Goal: Find specific fact: Find specific fact

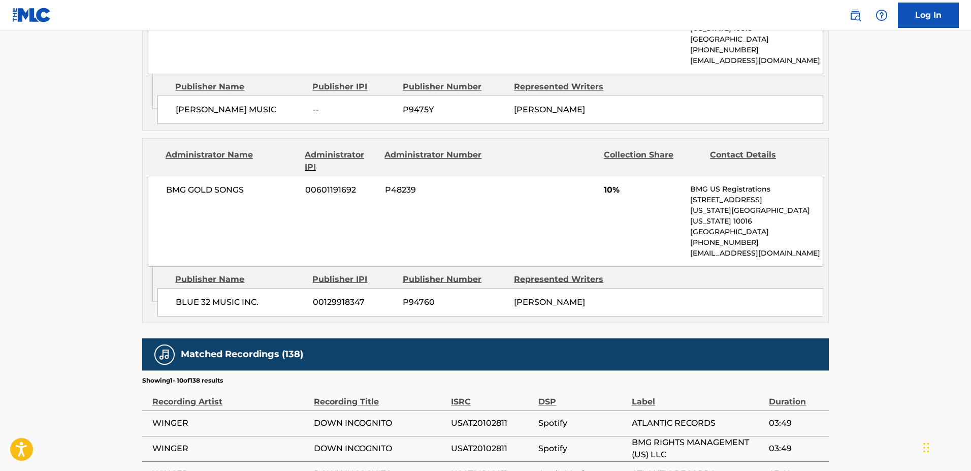
scroll to position [1243, 0]
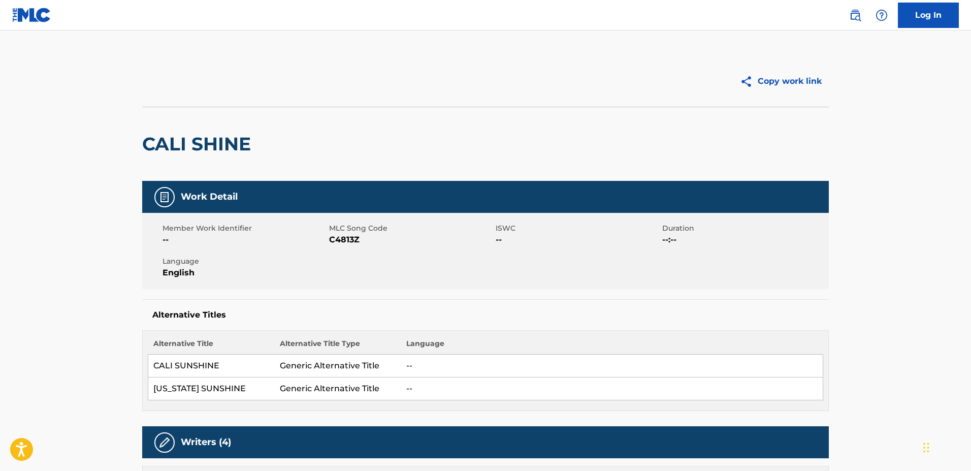
click at [33, 19] on img at bounding box center [31, 15] width 39 height 15
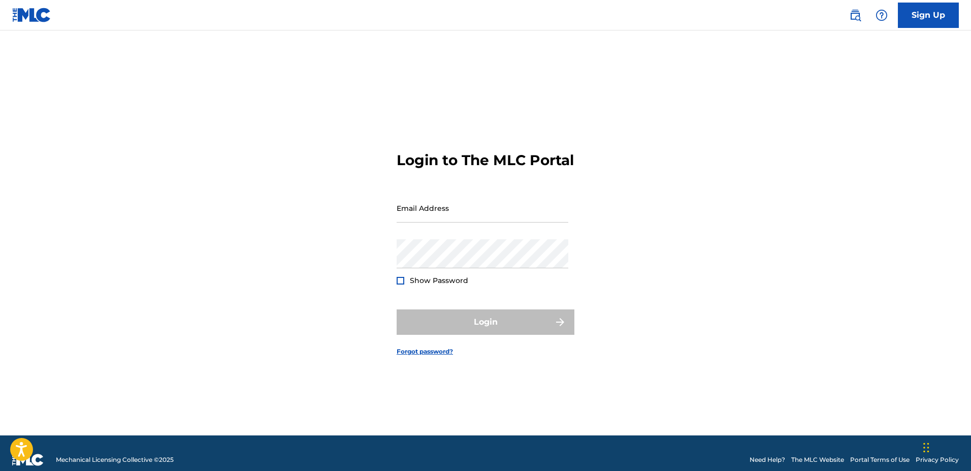
type input "bcook@amientertainment.com"
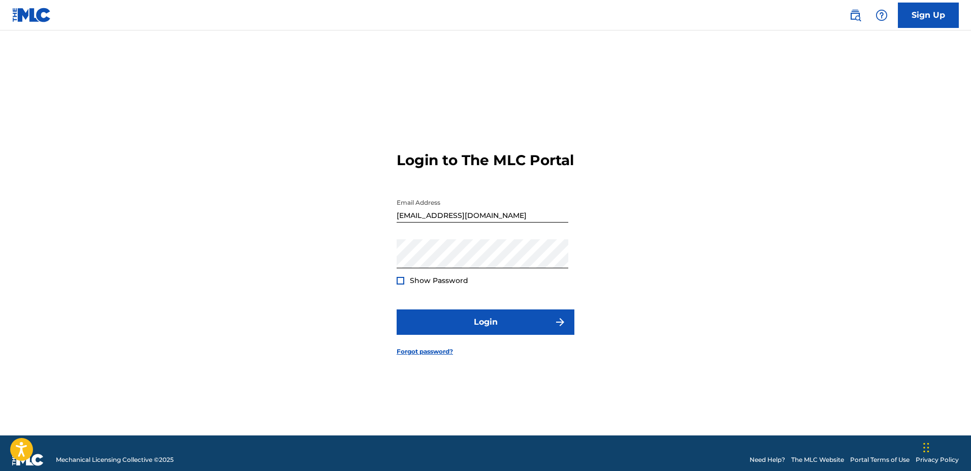
click at [149, 2] on nav "Sign Up" at bounding box center [485, 15] width 971 height 30
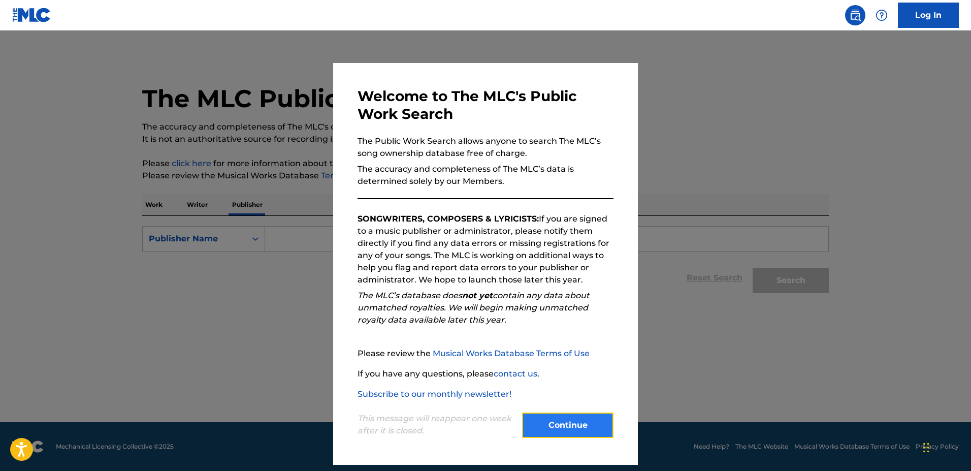
click at [535, 431] on button "Continue" at bounding box center [567, 424] width 91 height 25
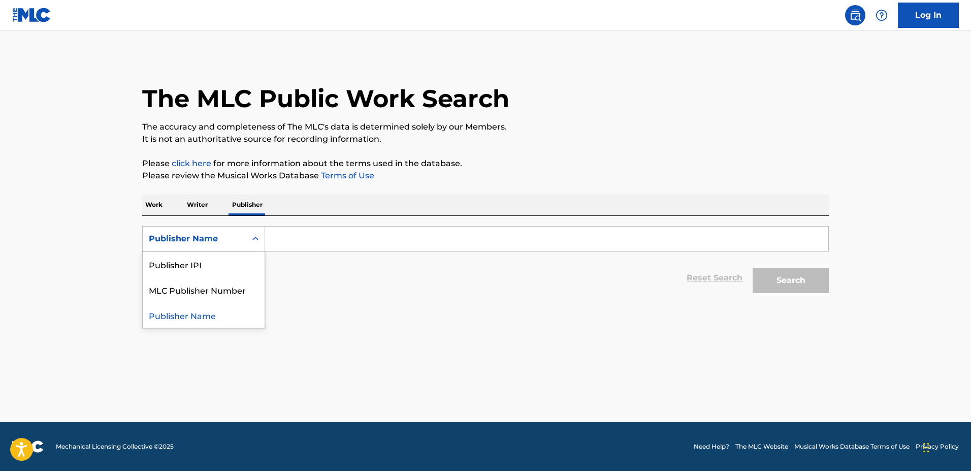
click at [248, 236] on div "Search Form" at bounding box center [255, 238] width 18 height 18
click at [238, 293] on div "MLC Publisher Number" at bounding box center [204, 289] width 122 height 25
click at [297, 243] on input "Search Form" at bounding box center [546, 238] width 563 height 24
paste input "P252PA"
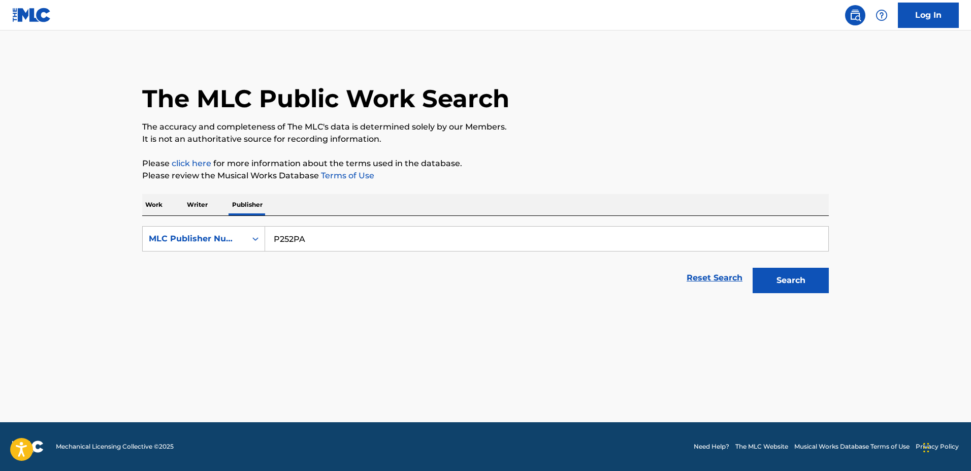
click at [752, 268] on button "Search" at bounding box center [790, 280] width 76 height 25
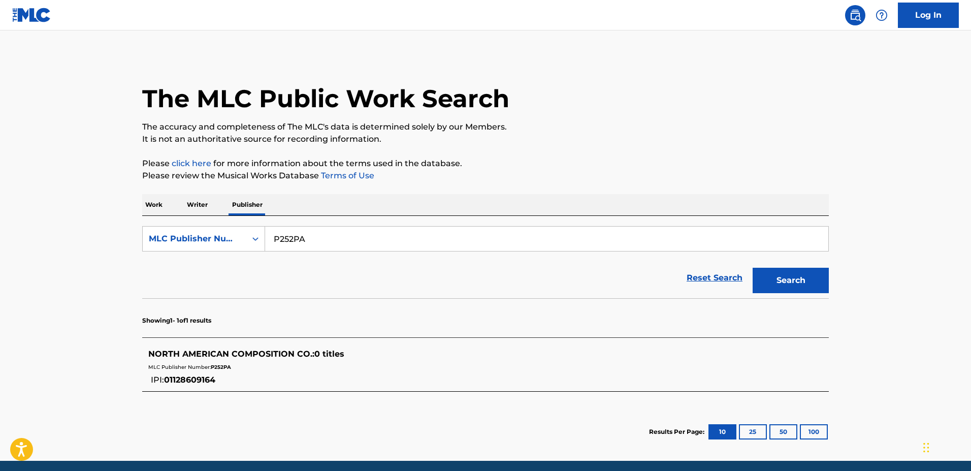
click at [343, 240] on input "P252PA" at bounding box center [546, 238] width 563 height 24
paste input "3449"
type input "P3449A"
click at [752, 268] on button "Search" at bounding box center [790, 280] width 76 height 25
click at [248, 348] on div "DRY HOLE MUSIC : 7 titles" at bounding box center [472, 354] width 648 height 12
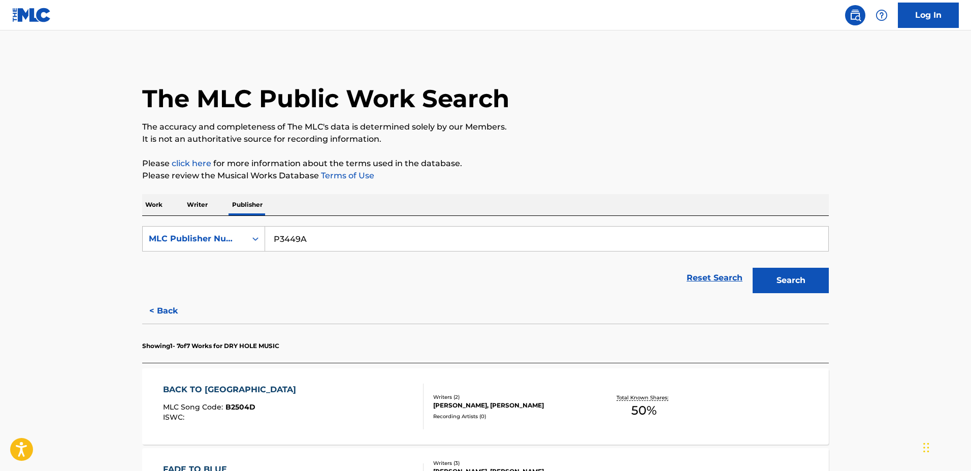
scroll to position [259, 0]
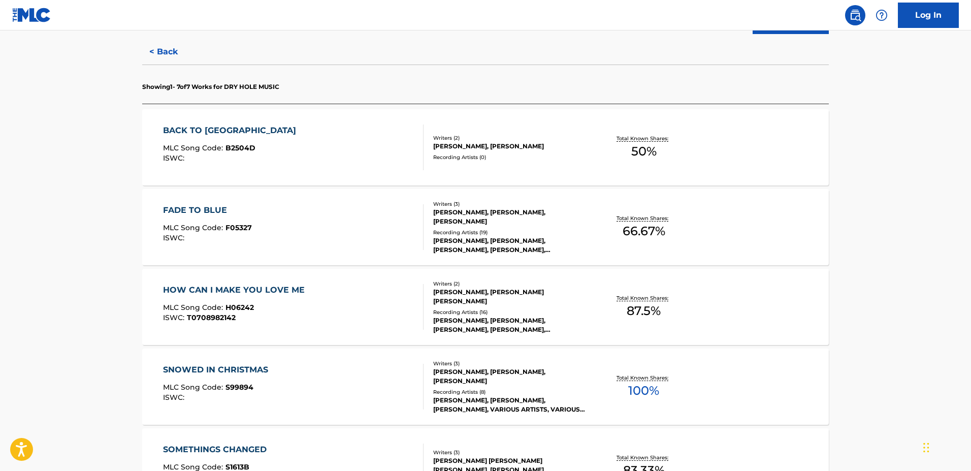
click at [286, 294] on div "HOW CAN I MAKE YOU LOVE ME" at bounding box center [236, 290] width 147 height 12
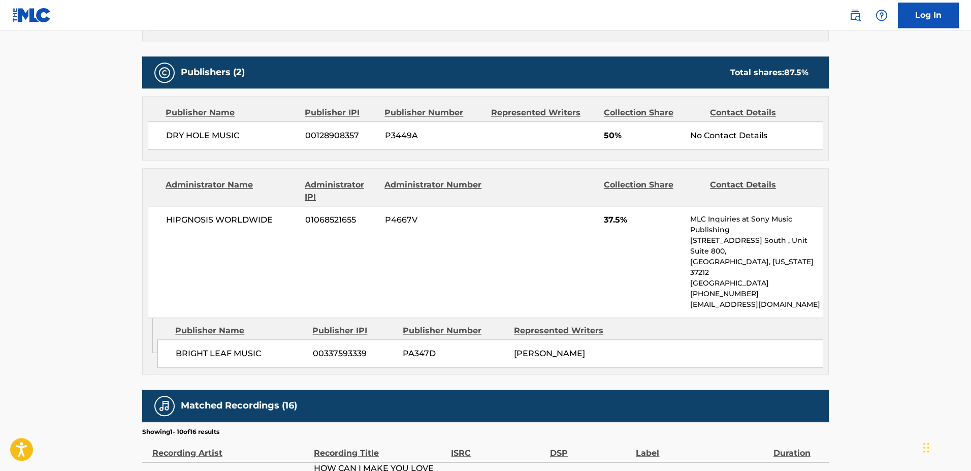
scroll to position [466, 0]
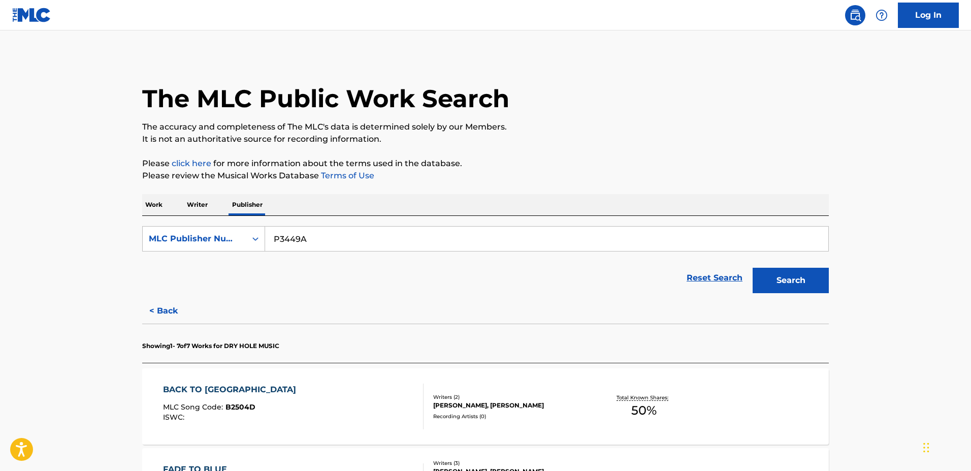
click at [293, 234] on input "P3449A" at bounding box center [546, 238] width 563 height 24
paste input "97132"
type input "P97132"
click at [752, 268] on button "Search" at bounding box center [790, 280] width 76 height 25
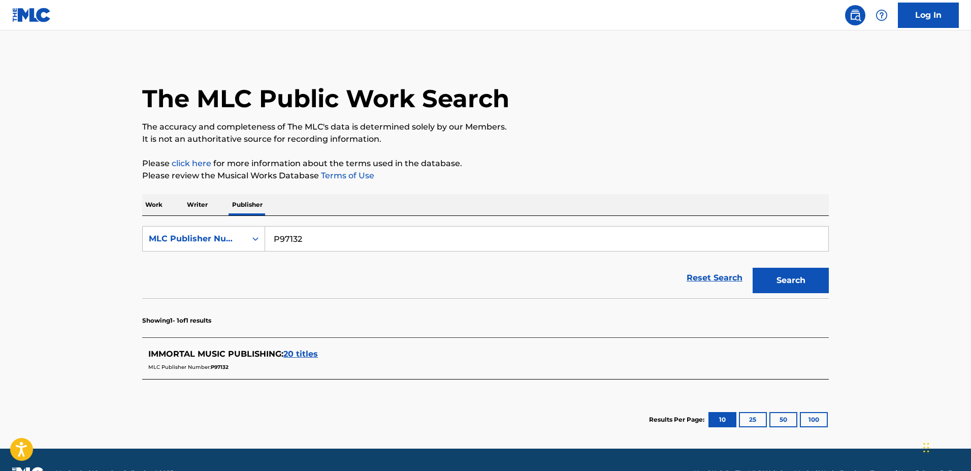
click at [305, 356] on span "20 titles" at bounding box center [300, 354] width 35 height 10
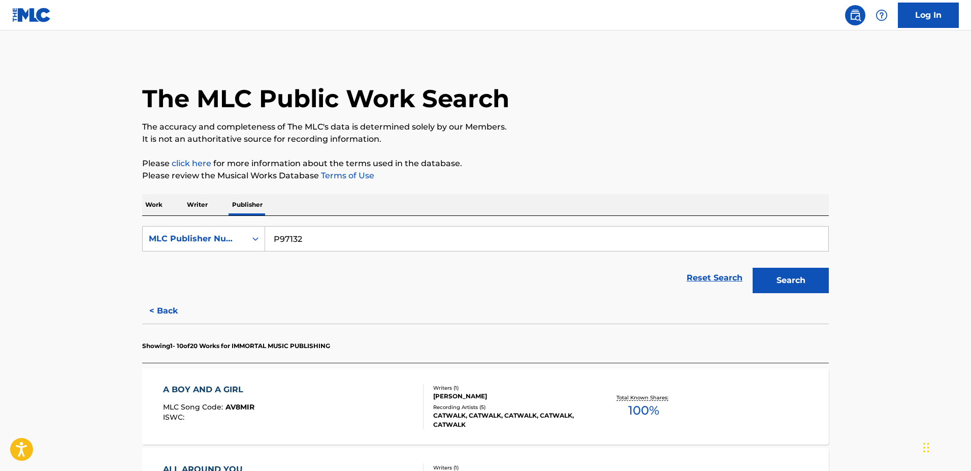
scroll to position [311, 0]
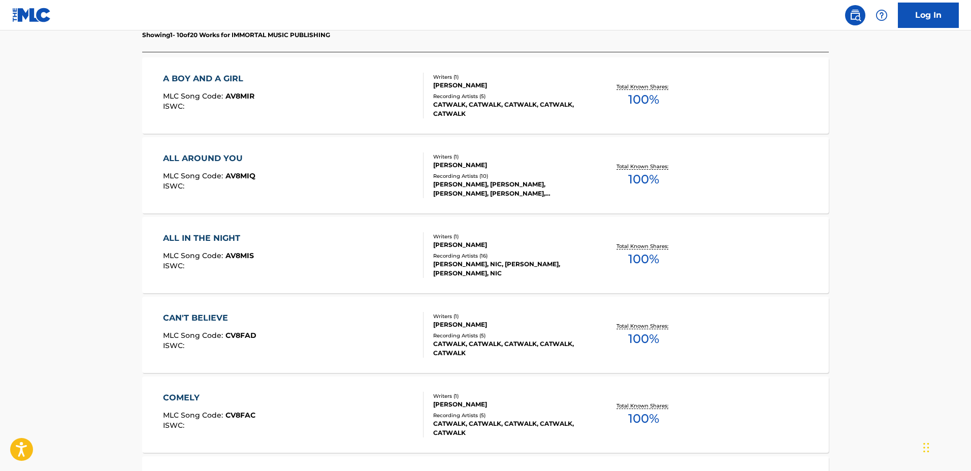
click at [298, 343] on div "CAN'T BELIEVE MLC Song Code : CV8FAD ISWC :" at bounding box center [293, 335] width 261 height 46
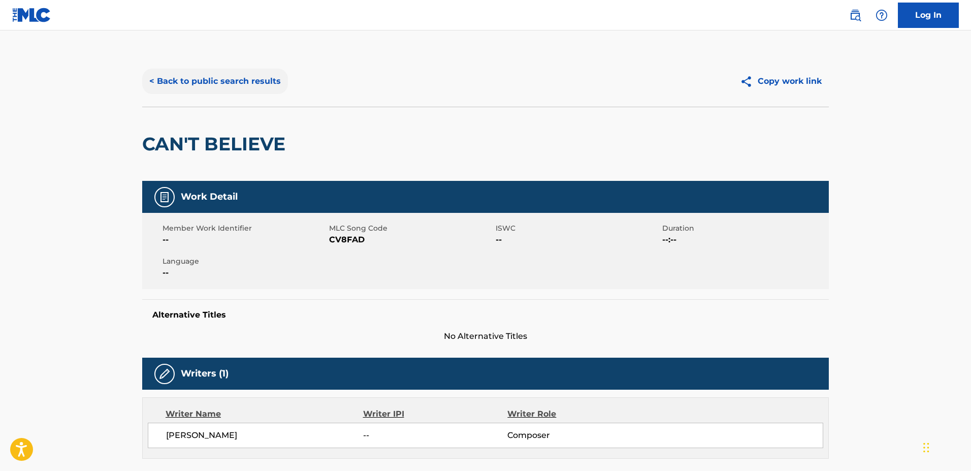
click at [153, 80] on button "< Back to public search results" at bounding box center [215, 81] width 146 height 25
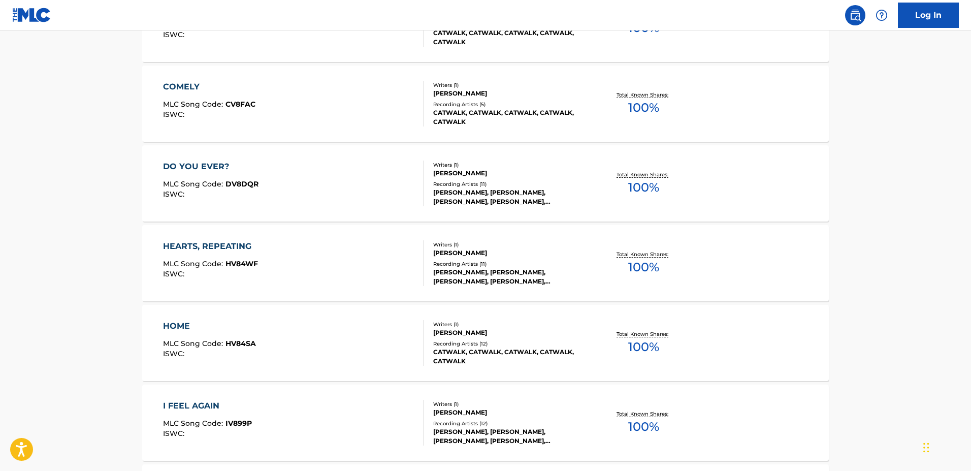
scroll to position [813, 0]
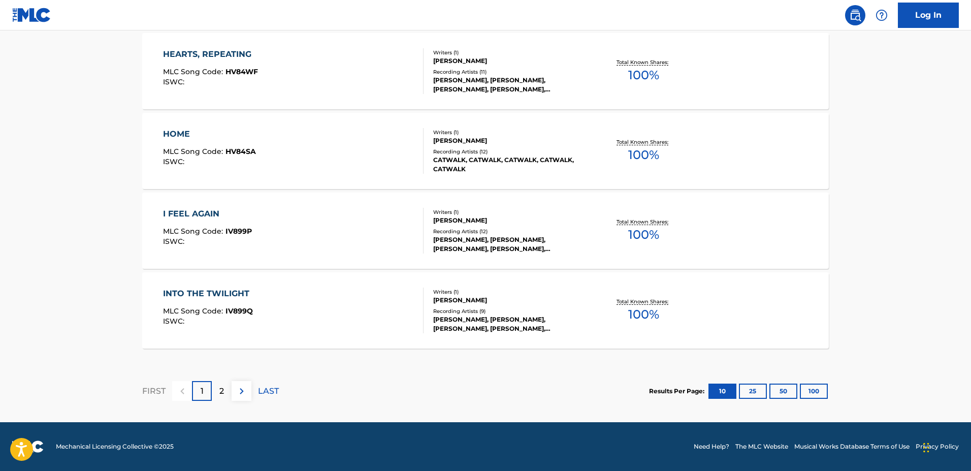
click at [217, 292] on div "INTO THE TWILIGHT" at bounding box center [208, 293] width 91 height 12
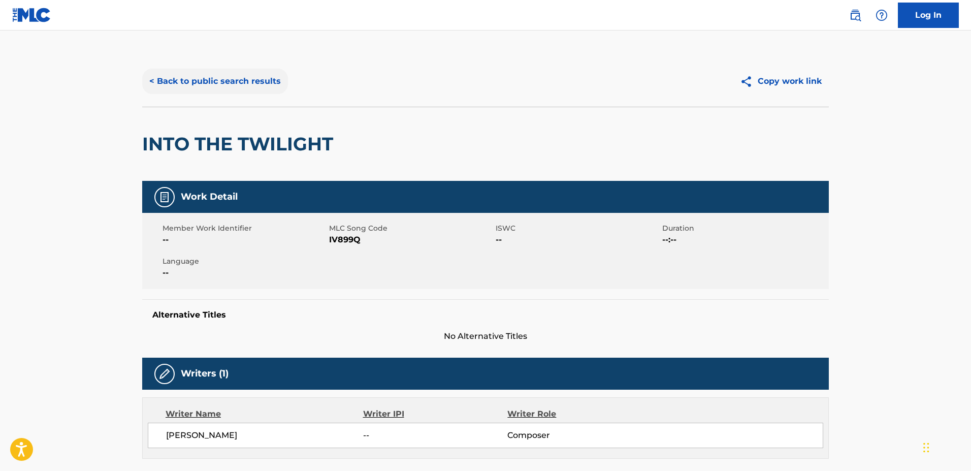
click at [194, 87] on button "< Back to public search results" at bounding box center [215, 81] width 146 height 25
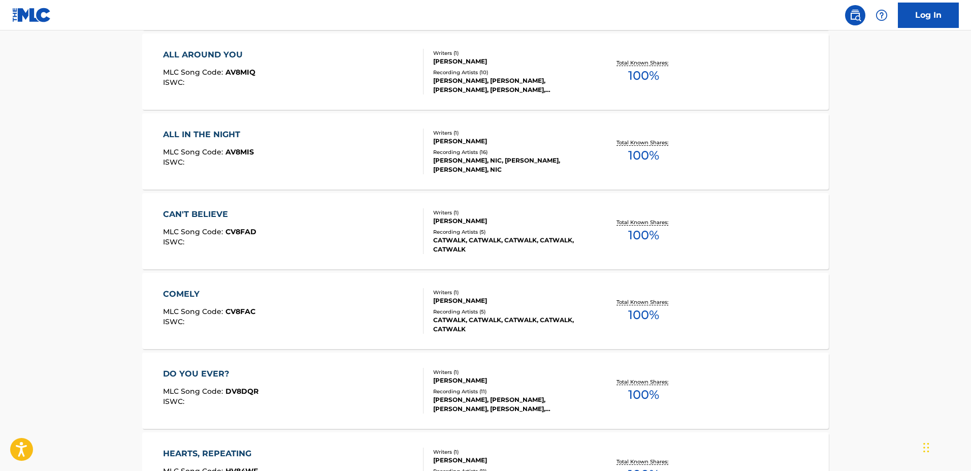
scroll to position [813, 0]
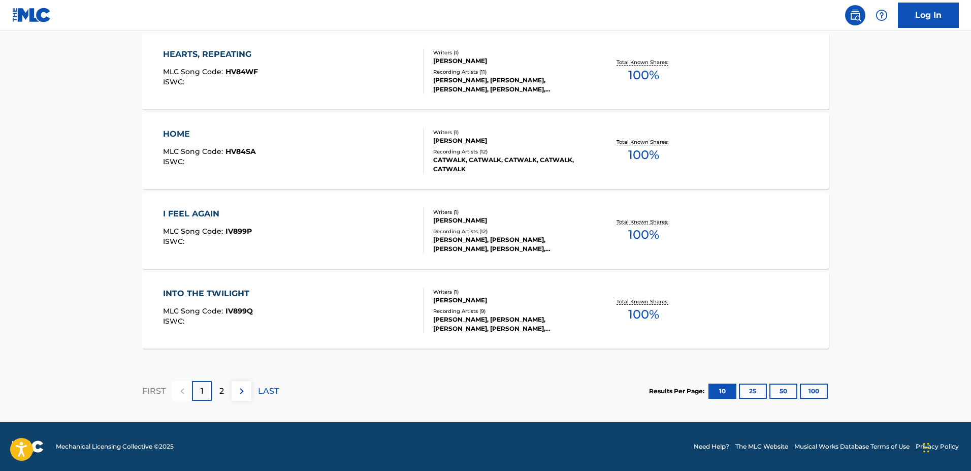
click at [204, 289] on div "INTO THE TWILIGHT" at bounding box center [208, 293] width 91 height 12
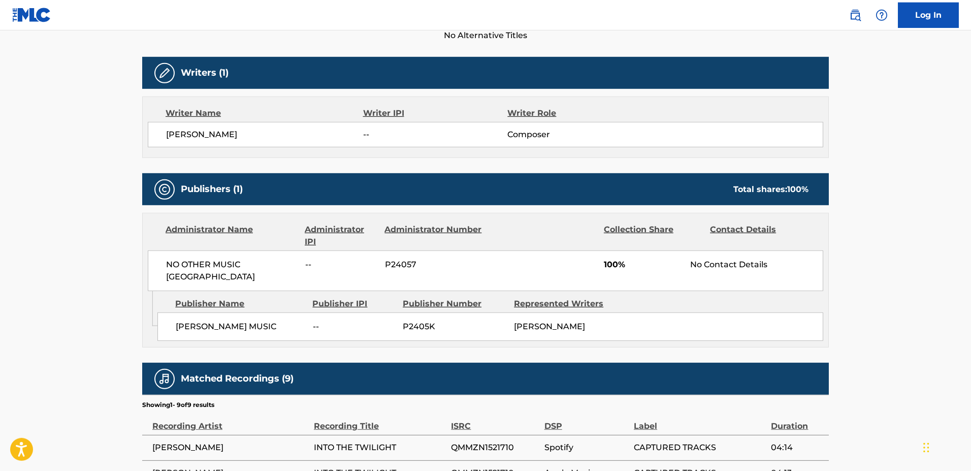
scroll to position [311, 0]
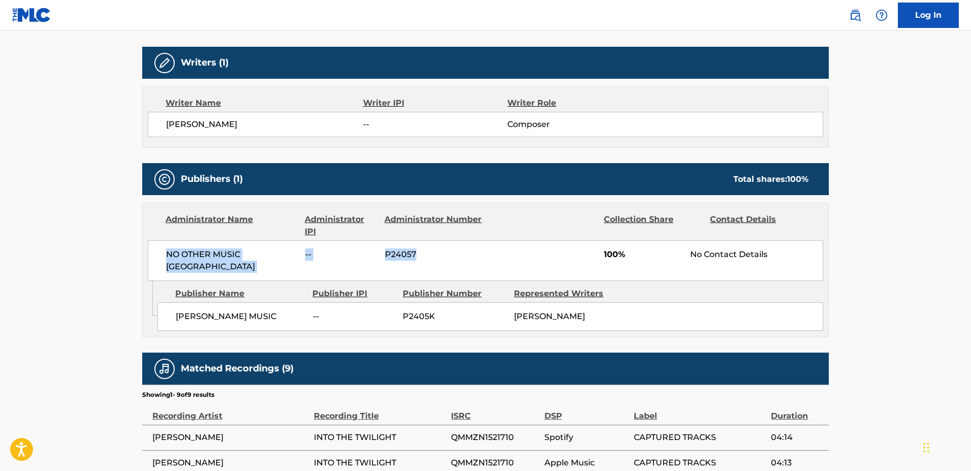
drag, startPoint x: 429, startPoint y: 253, endPoint x: 155, endPoint y: 261, distance: 273.8
click at [155, 261] on div "NO OTHER MUSIC USA -- P24057 100% No Contact Details" at bounding box center [485, 260] width 675 height 41
copy div "NO OTHER MUSIC USA -- P24057"
